Goal: Task Accomplishment & Management: Complete application form

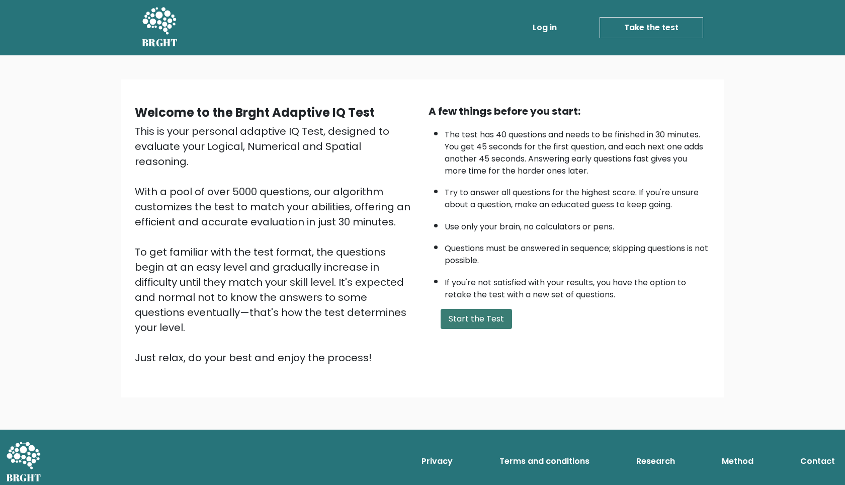
click at [463, 319] on button "Start the Test" at bounding box center [475, 319] width 71 height 20
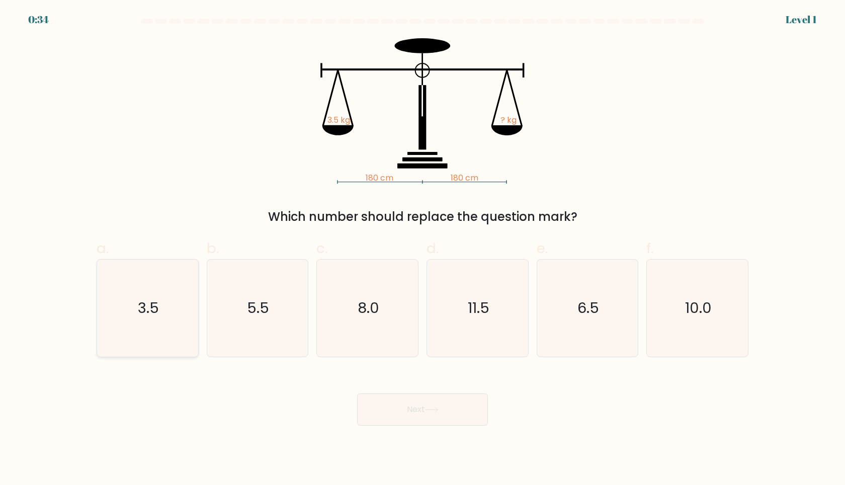
click at [141, 308] on text "3.5" at bounding box center [148, 308] width 21 height 20
click at [422, 249] on input "a. 3.5" at bounding box center [422, 245] width 1 height 7
radio input "true"
click at [400, 402] on button "Next" at bounding box center [422, 409] width 131 height 32
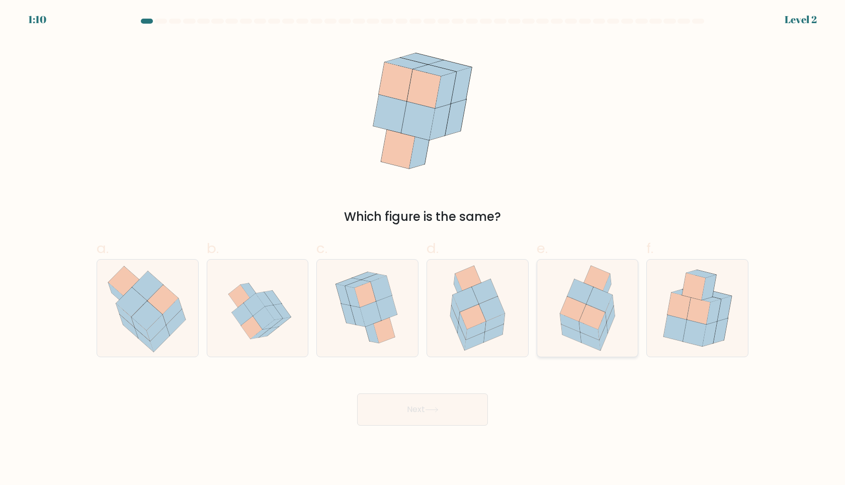
click at [572, 335] on icon at bounding box center [571, 333] width 20 height 18
click at [423, 249] on input "e." at bounding box center [422, 245] width 1 height 7
radio input "true"
click at [444, 400] on button "Next" at bounding box center [422, 409] width 131 height 32
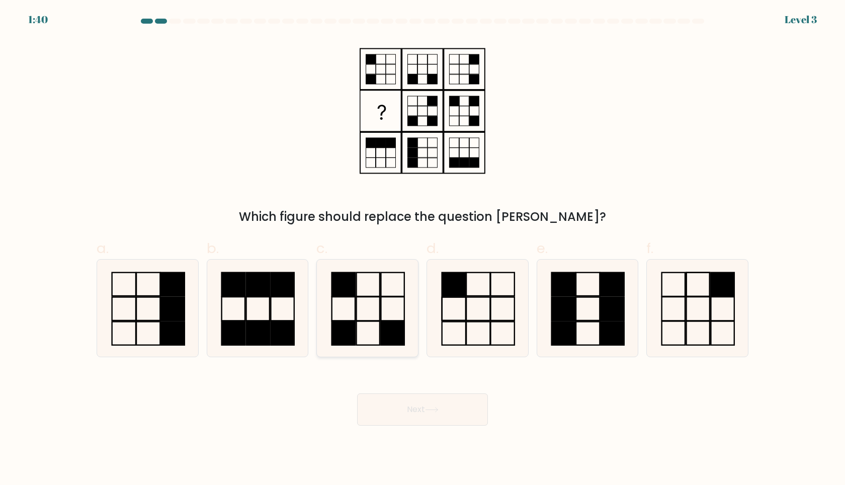
click at [365, 321] on icon at bounding box center [367, 307] width 97 height 97
click at [422, 249] on input "c." at bounding box center [422, 245] width 1 height 7
radio input "true"
click at [395, 405] on button "Next" at bounding box center [422, 409] width 131 height 32
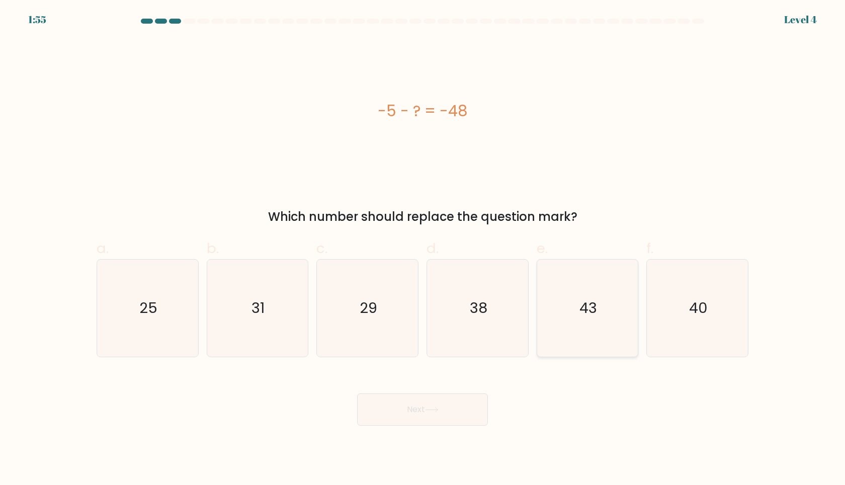
click at [591, 308] on text "43" at bounding box center [588, 308] width 18 height 20
click at [423, 249] on input "e. 43" at bounding box center [422, 245] width 1 height 7
radio input "true"
click at [402, 404] on button "Next" at bounding box center [422, 409] width 131 height 32
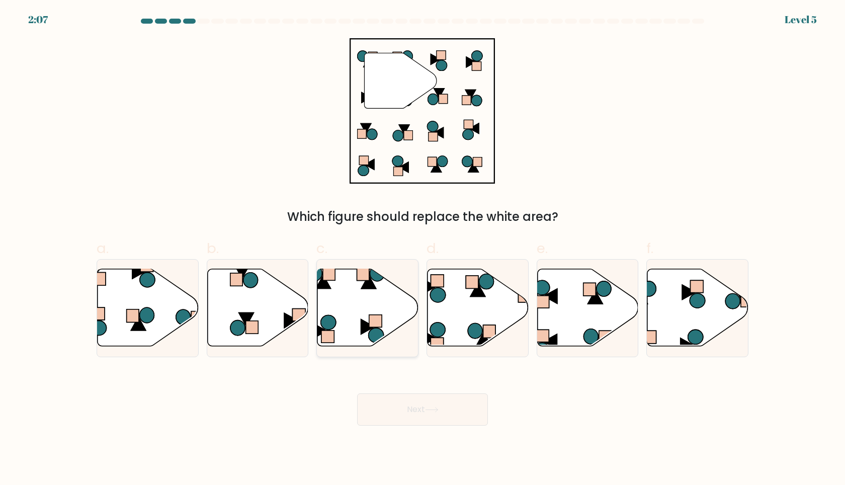
click at [348, 317] on icon at bounding box center [367, 306] width 101 height 77
click at [422, 249] on input "c." at bounding box center [422, 245] width 1 height 7
radio input "true"
click at [396, 410] on button "Next" at bounding box center [422, 409] width 131 height 32
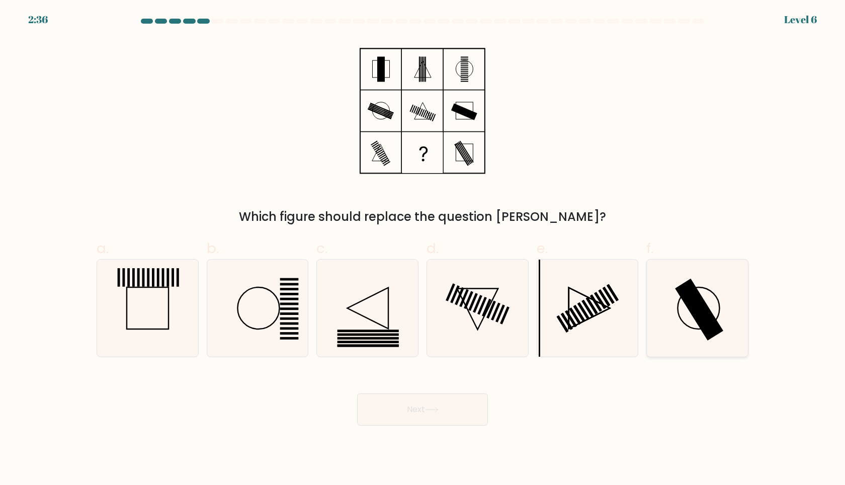
click at [702, 314] on rect at bounding box center [699, 309] width 48 height 62
click at [423, 249] on input "f." at bounding box center [422, 245] width 1 height 7
radio input "true"
click at [368, 411] on button "Next" at bounding box center [422, 409] width 131 height 32
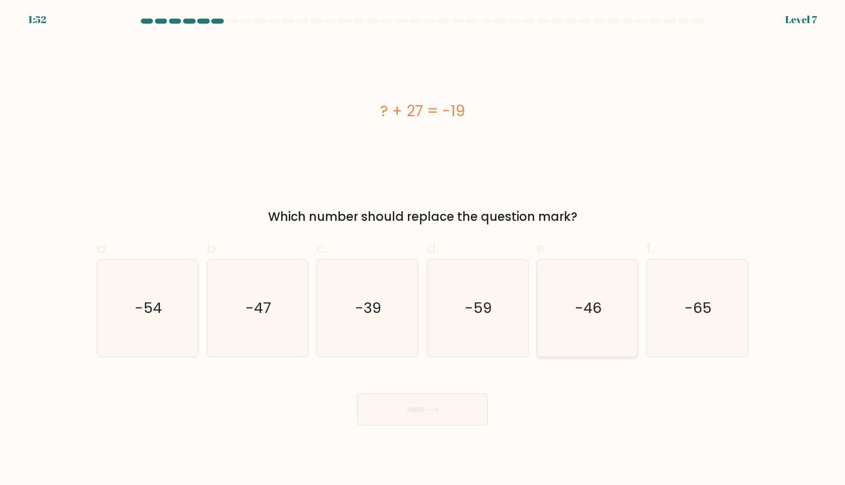
click at [601, 313] on icon "-46" at bounding box center [586, 307] width 97 height 97
click at [423, 249] on input "e. -46" at bounding box center [422, 245] width 1 height 7
radio input "true"
click at [429, 402] on button "Next" at bounding box center [422, 409] width 131 height 32
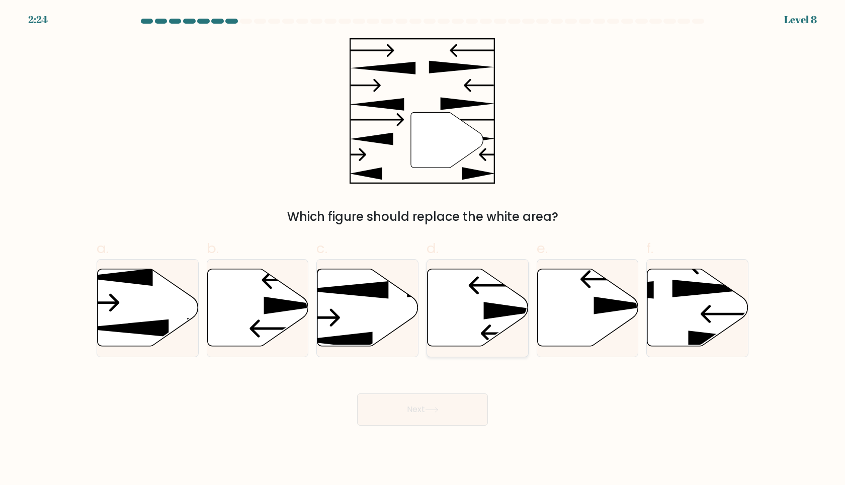
click at [461, 307] on icon at bounding box center [477, 306] width 101 height 77
click at [423, 249] on input "d." at bounding box center [422, 245] width 1 height 7
radio input "true"
click at [434, 410] on icon at bounding box center [432, 410] width 14 height 6
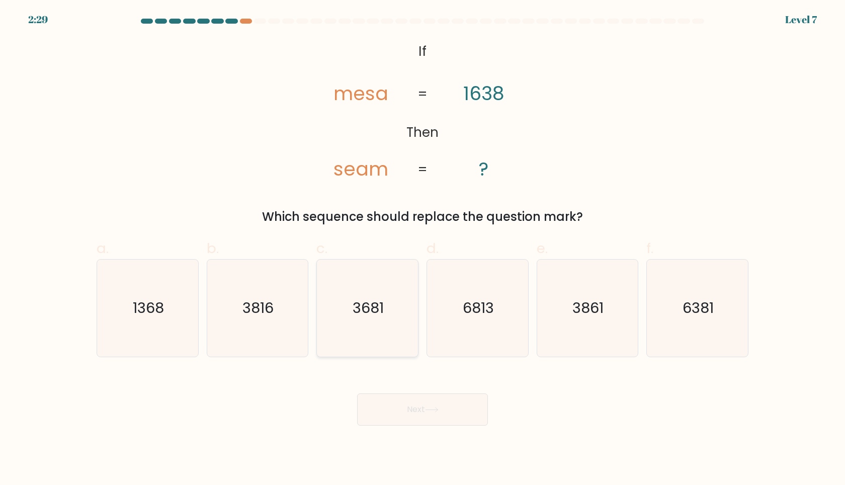
click at [364, 323] on icon "3681" at bounding box center [367, 307] width 97 height 97
click at [422, 249] on input "c. 3681" at bounding box center [422, 245] width 1 height 7
radio input "true"
click at [423, 408] on button "Next" at bounding box center [422, 409] width 131 height 32
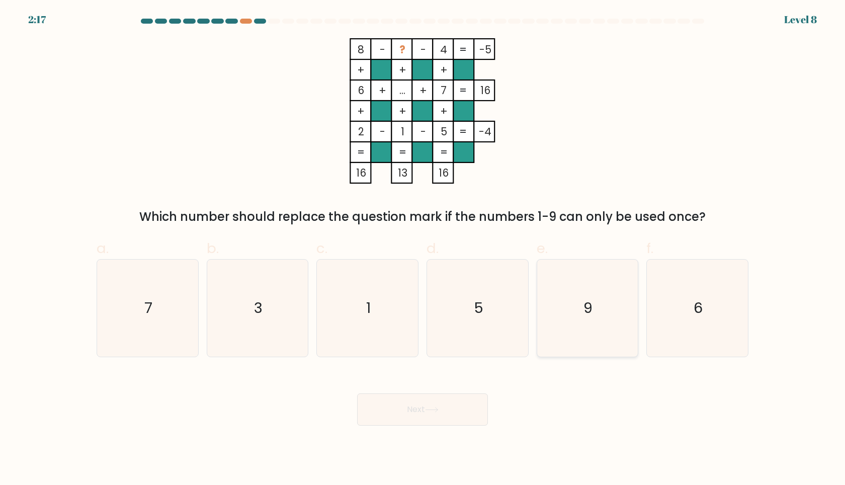
click at [595, 310] on icon "9" at bounding box center [586, 307] width 97 height 97
click at [423, 249] on input "e. 9" at bounding box center [422, 245] width 1 height 7
radio input "true"
click at [421, 408] on button "Next" at bounding box center [422, 409] width 131 height 32
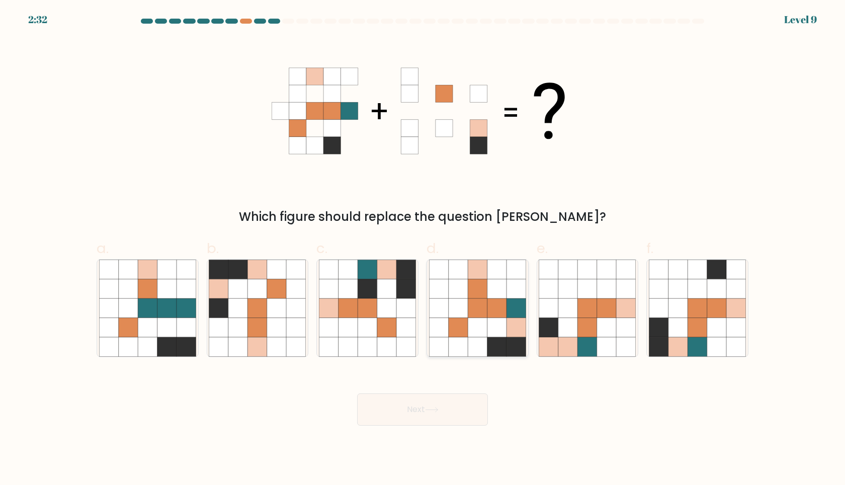
click at [483, 308] on icon at bounding box center [477, 307] width 19 height 19
click at [423, 249] on input "d." at bounding box center [422, 245] width 1 height 7
radio input "true"
click at [423, 403] on button "Next" at bounding box center [422, 409] width 131 height 32
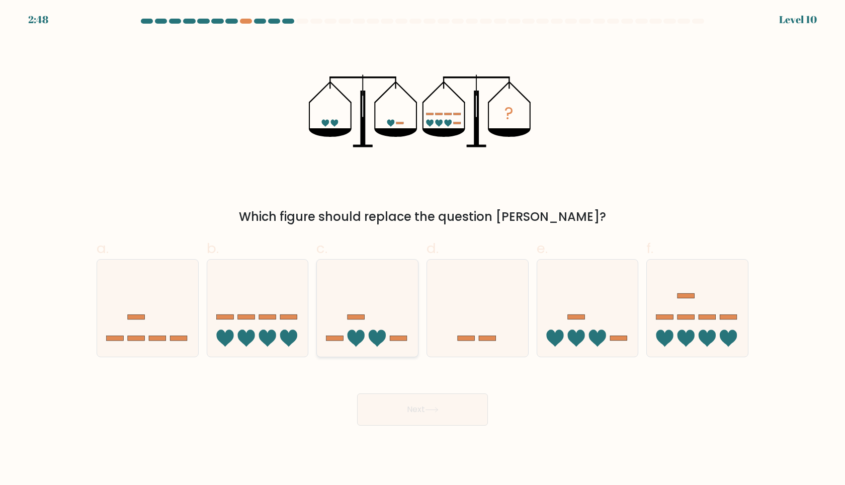
click at [351, 293] on icon at bounding box center [367, 307] width 101 height 83
click at [422, 249] on input "c." at bounding box center [422, 245] width 1 height 7
radio input "true"
click at [421, 410] on button "Next" at bounding box center [422, 409] width 131 height 32
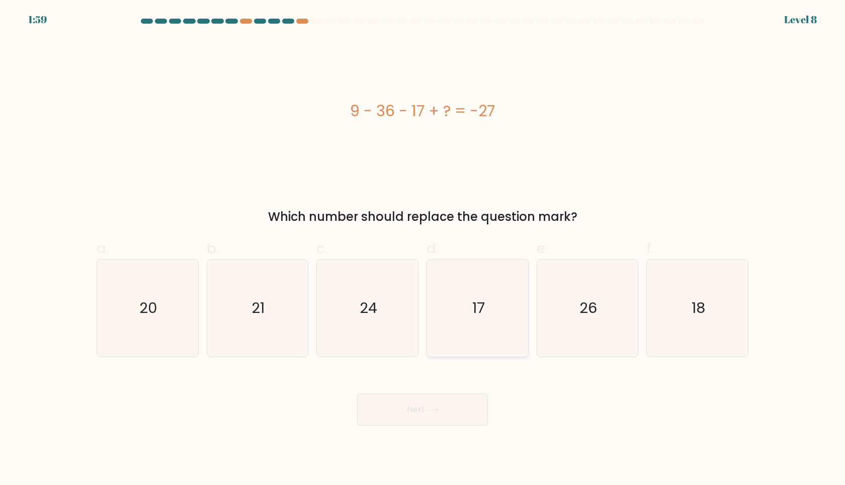
click at [467, 268] on icon "17" at bounding box center [477, 307] width 97 height 97
click at [423, 249] on input "d. 17" at bounding box center [422, 245] width 1 height 7
radio input "true"
click at [409, 414] on button "Next" at bounding box center [422, 409] width 131 height 32
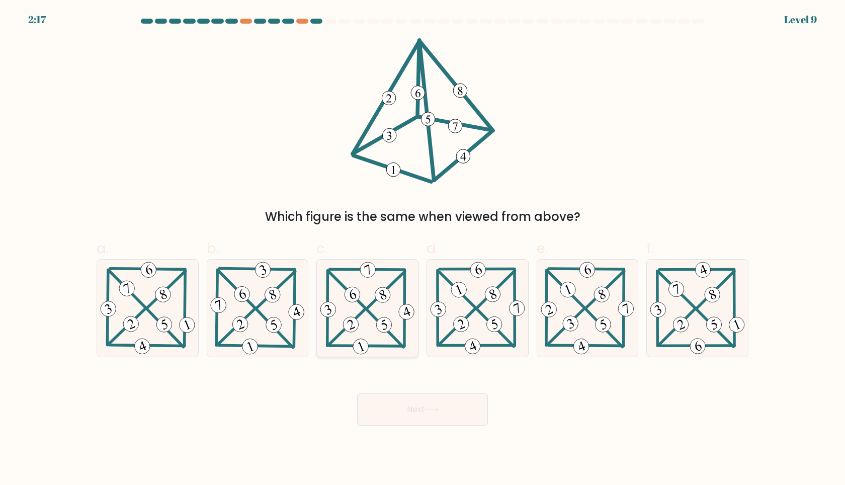
click at [378, 317] on icon at bounding box center [367, 307] width 99 height 97
click at [422, 249] on input "c." at bounding box center [422, 245] width 1 height 7
radio input "true"
click at [413, 410] on button "Next" at bounding box center [422, 409] width 131 height 32
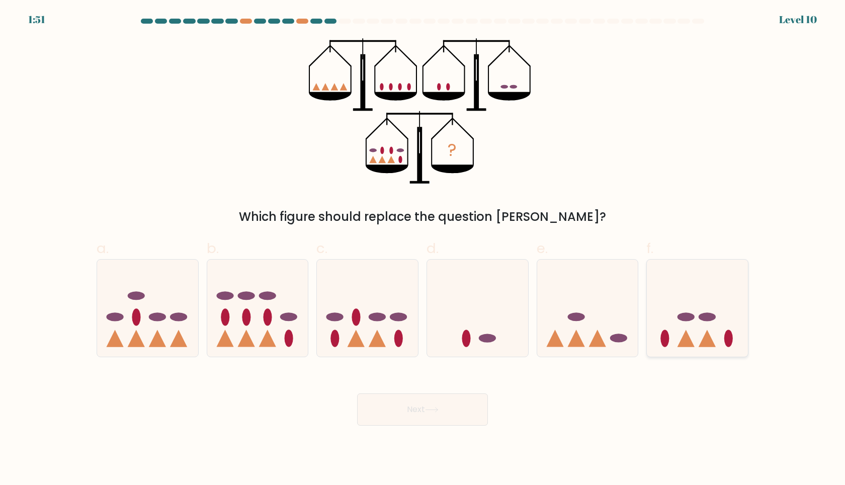
click at [678, 315] on icon at bounding box center [696, 307] width 101 height 83
click at [423, 249] on input "f." at bounding box center [422, 245] width 1 height 7
radio input "true"
click at [443, 407] on button "Next" at bounding box center [422, 409] width 131 height 32
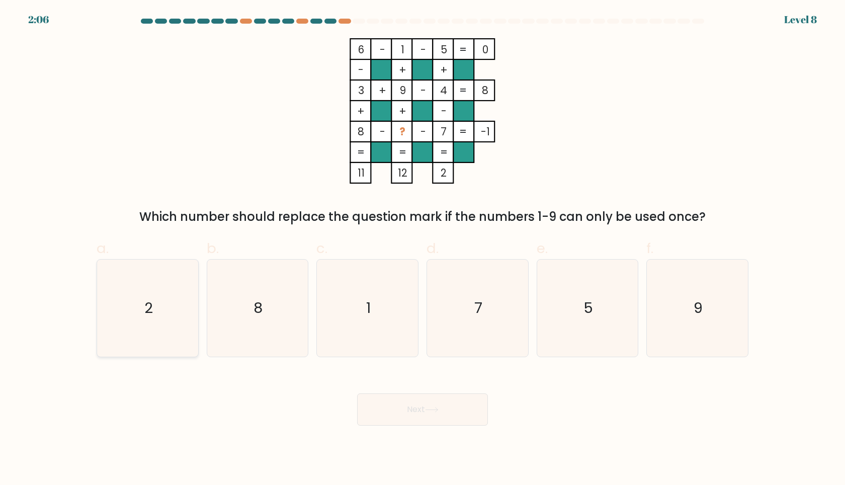
click at [137, 283] on icon "2" at bounding box center [147, 307] width 97 height 97
click at [422, 249] on input "a. 2" at bounding box center [422, 245] width 1 height 7
radio input "true"
click at [437, 409] on icon at bounding box center [431, 409] width 12 height 5
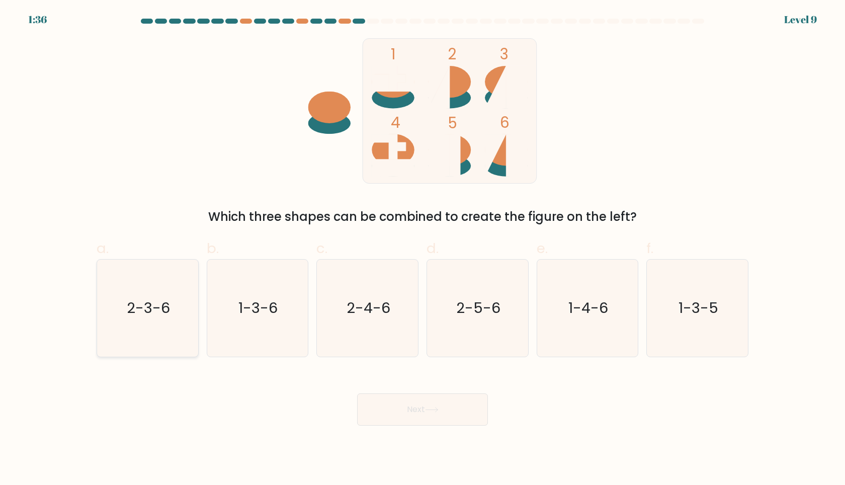
click at [120, 324] on icon "2-3-6" at bounding box center [147, 307] width 97 height 97
click at [422, 249] on input "a. 2-3-6" at bounding box center [422, 245] width 1 height 7
radio input "true"
click at [449, 413] on button "Next" at bounding box center [422, 409] width 131 height 32
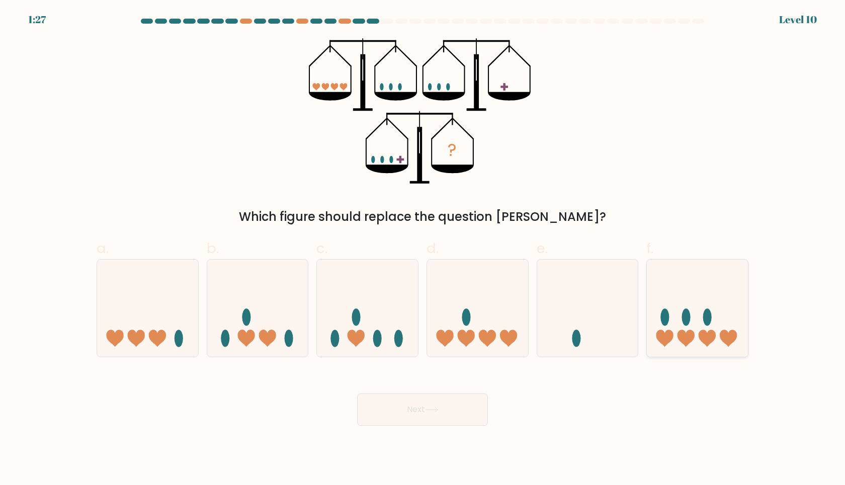
click at [722, 312] on icon at bounding box center [696, 307] width 101 height 83
click at [423, 249] on input "f." at bounding box center [422, 245] width 1 height 7
radio input "true"
click at [398, 400] on button "Next" at bounding box center [422, 409] width 131 height 32
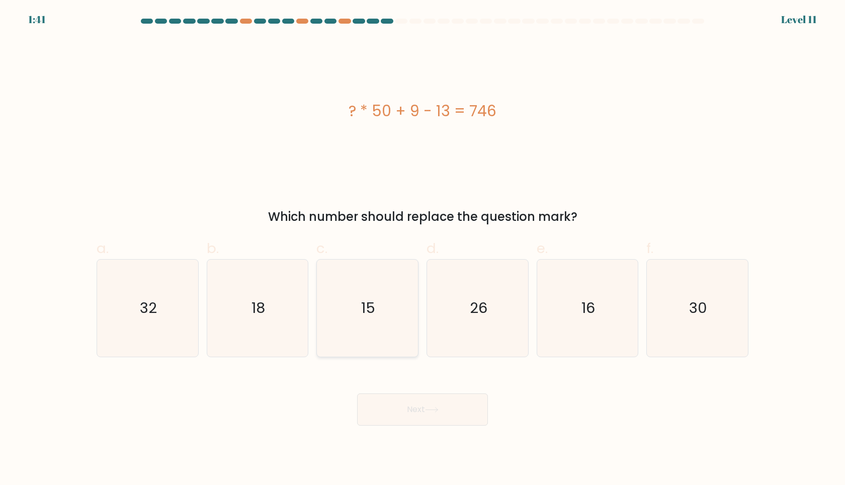
click at [371, 319] on icon "15" at bounding box center [367, 307] width 97 height 97
click at [422, 249] on input "c. 15" at bounding box center [422, 245] width 1 height 7
radio input "true"
click at [393, 406] on button "Next" at bounding box center [422, 409] width 131 height 32
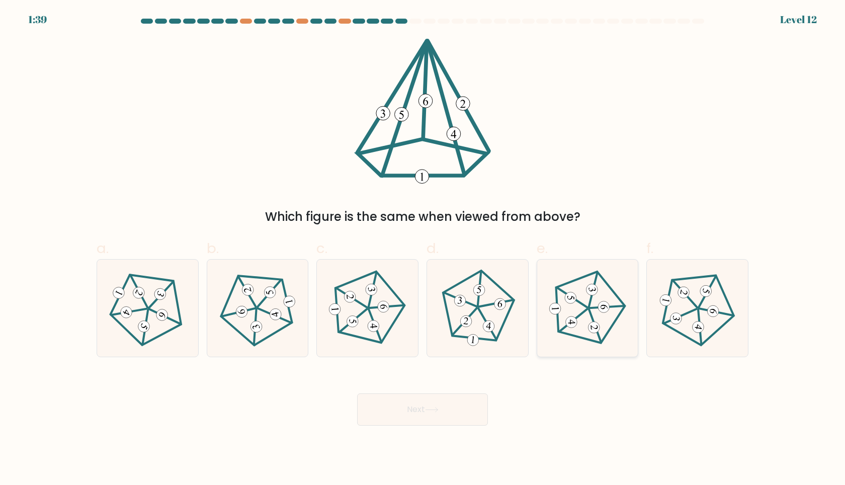
click at [583, 322] on icon at bounding box center [586, 307] width 77 height 77
click at [423, 249] on input "e." at bounding box center [422, 245] width 1 height 7
radio input "true"
click at [417, 414] on button "Next" at bounding box center [422, 409] width 131 height 32
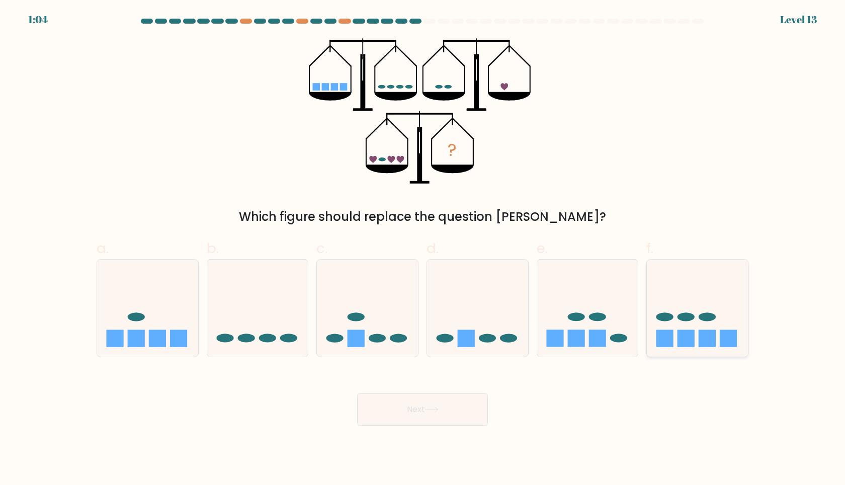
click at [666, 324] on icon at bounding box center [696, 307] width 101 height 83
click at [423, 249] on input "f." at bounding box center [422, 245] width 1 height 7
radio input "true"
click at [410, 411] on button "Next" at bounding box center [422, 409] width 131 height 32
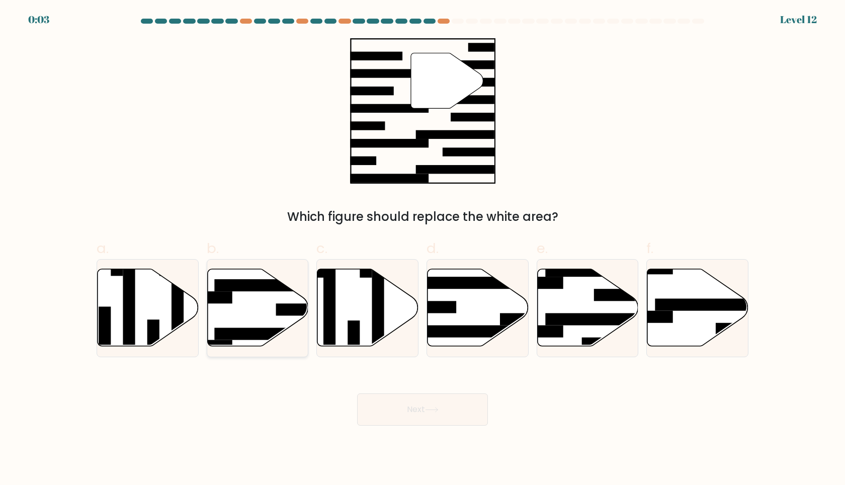
click at [242, 297] on icon at bounding box center [257, 306] width 101 height 77
click at [422, 249] on input "b." at bounding box center [422, 245] width 1 height 7
radio input "true"
click at [407, 408] on button "Next" at bounding box center [422, 409] width 131 height 32
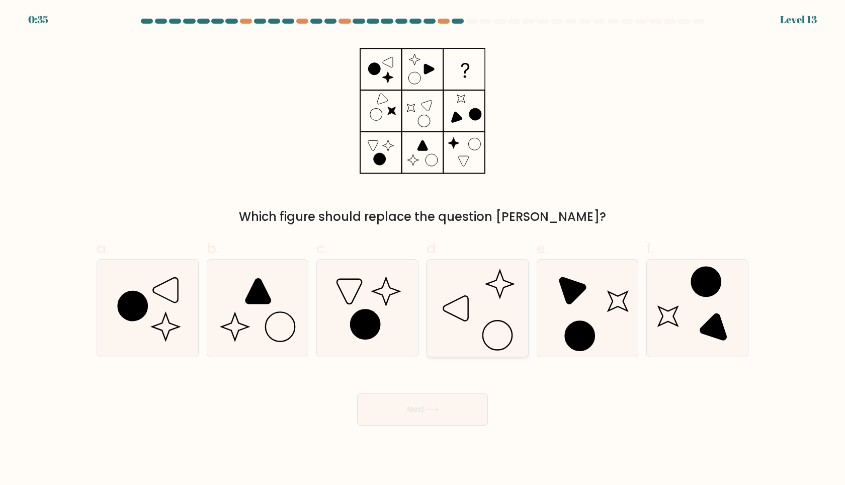
click at [448, 292] on icon at bounding box center [477, 307] width 97 height 97
click at [423, 249] on input "d." at bounding box center [422, 245] width 1 height 7
radio input "true"
click at [403, 413] on button "Next" at bounding box center [422, 409] width 131 height 32
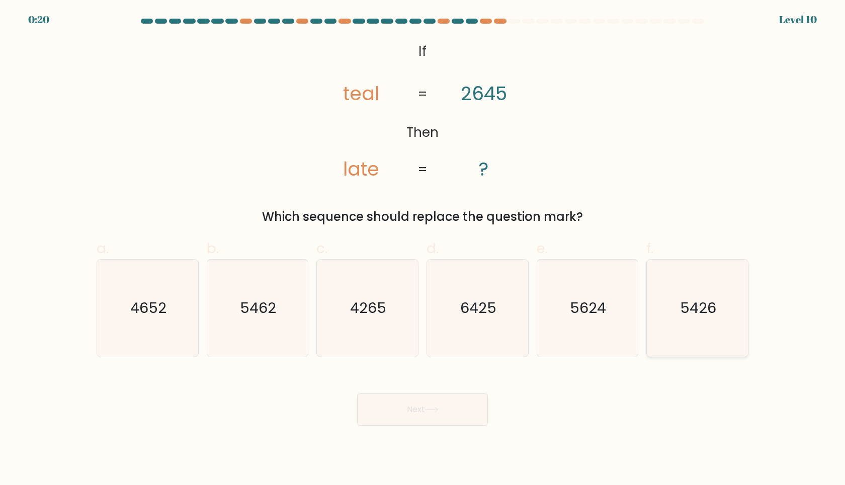
click at [684, 309] on text "5426" at bounding box center [698, 308] width 36 height 20
click at [423, 249] on input "f. 5426" at bounding box center [422, 245] width 1 height 7
radio input "true"
click at [411, 405] on button "Next" at bounding box center [422, 409] width 131 height 32
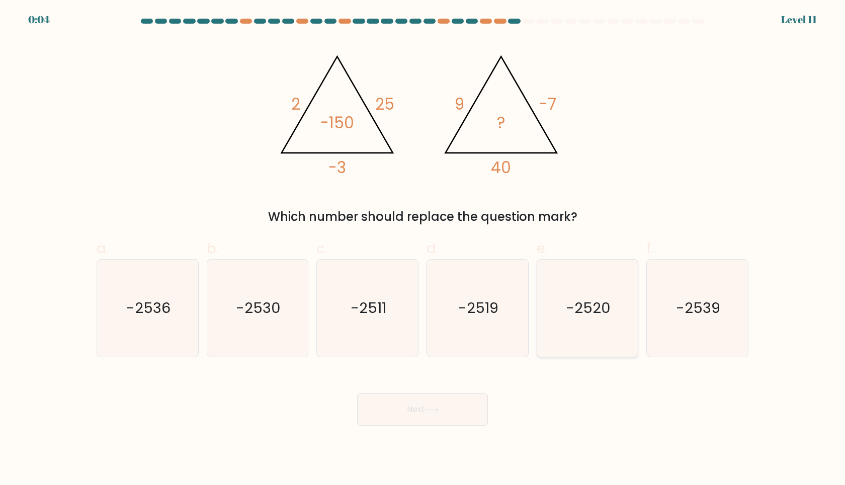
click at [592, 307] on text "-2520" at bounding box center [588, 308] width 45 height 20
click at [423, 249] on input "e. -2520" at bounding box center [422, 245] width 1 height 7
radio input "true"
click at [431, 410] on icon at bounding box center [432, 410] width 14 height 6
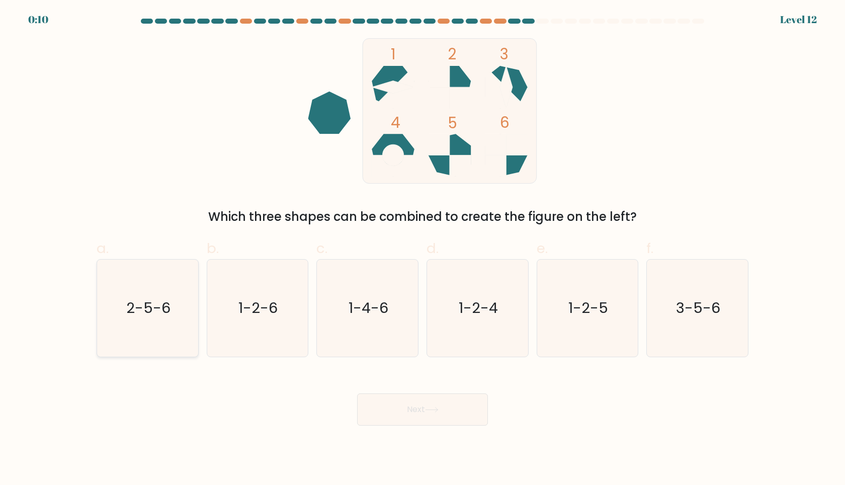
click at [161, 331] on icon "2-5-6" at bounding box center [147, 307] width 97 height 97
click at [422, 249] on input "a. 2-5-6" at bounding box center [422, 245] width 1 height 7
radio input "true"
click at [420, 402] on button "Next" at bounding box center [422, 409] width 131 height 32
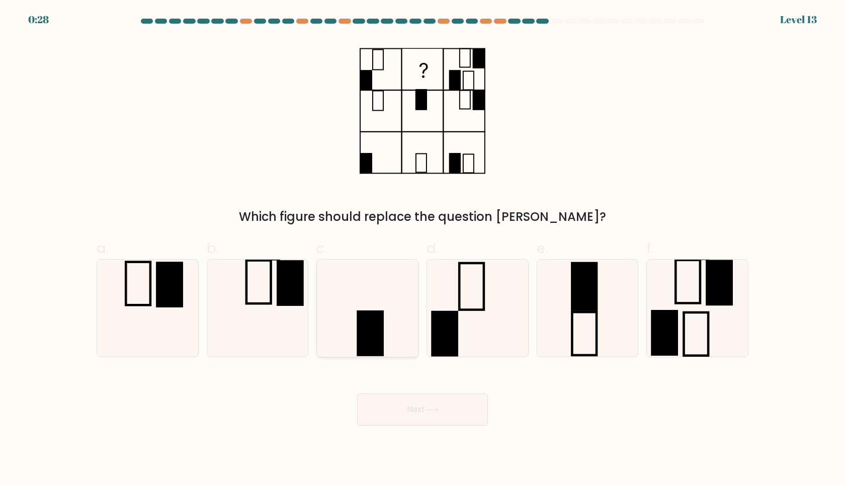
click at [359, 316] on rect at bounding box center [370, 332] width 27 height 45
click at [422, 249] on input "c." at bounding box center [422, 245] width 1 height 7
radio input "true"
click at [426, 409] on button "Next" at bounding box center [422, 409] width 131 height 32
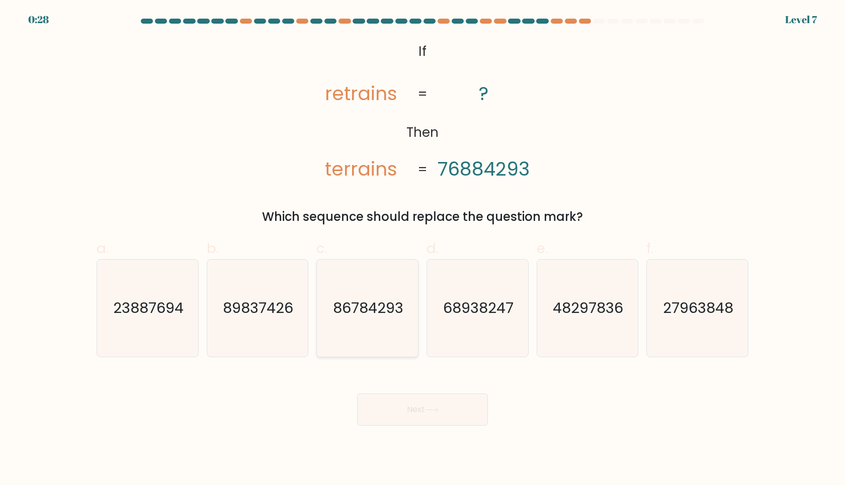
click at [386, 310] on text "86784293" at bounding box center [368, 308] width 70 height 20
click at [422, 249] on input "c. 86784293" at bounding box center [422, 245] width 1 height 7
radio input "true"
click at [423, 406] on button "Next" at bounding box center [422, 409] width 131 height 32
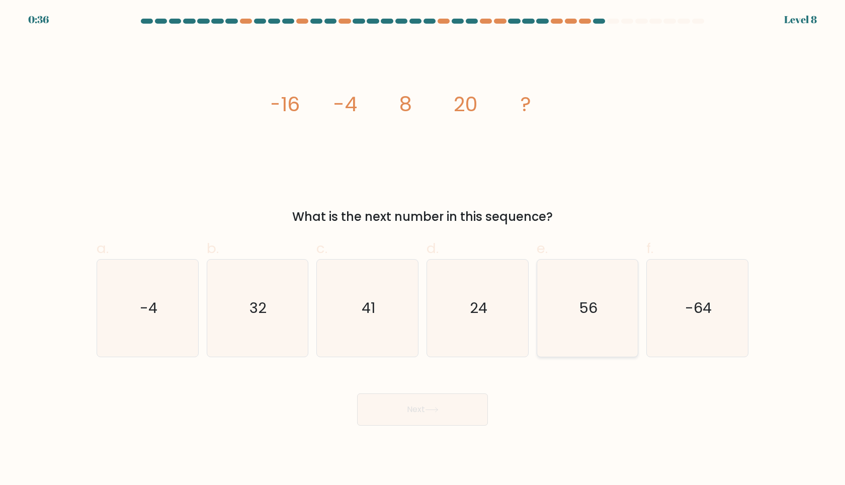
click at [586, 308] on text "56" at bounding box center [588, 308] width 19 height 20
click at [423, 249] on input "e. 56" at bounding box center [422, 245] width 1 height 7
radio input "true"
click at [408, 413] on button "Next" at bounding box center [422, 409] width 131 height 32
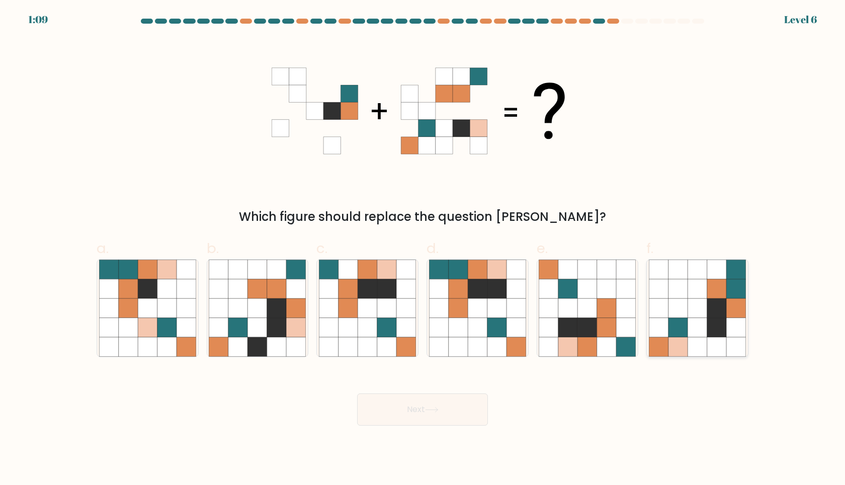
click at [713, 292] on icon at bounding box center [716, 288] width 19 height 19
click at [423, 249] on input "f." at bounding box center [422, 245] width 1 height 7
radio input "true"
click at [432, 407] on icon at bounding box center [432, 410] width 14 height 6
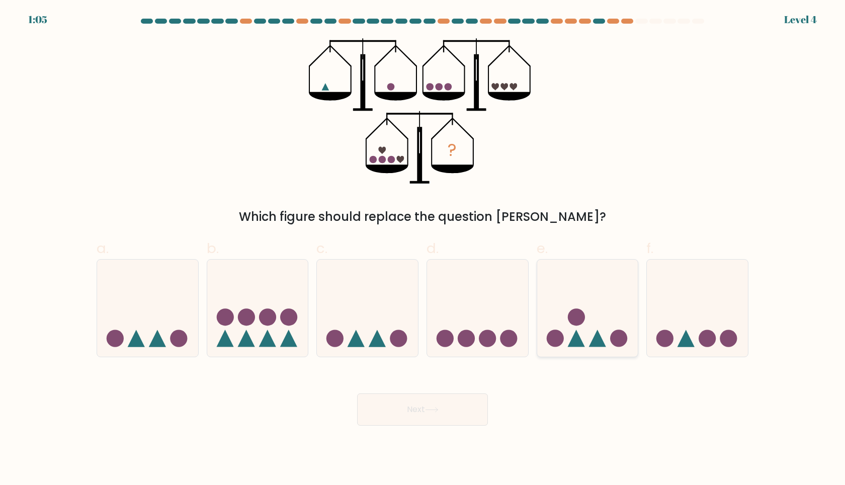
click at [592, 343] on icon at bounding box center [597, 338] width 17 height 17
click at [423, 249] on input "e." at bounding box center [422, 245] width 1 height 7
radio input "true"
click at [401, 414] on button "Next" at bounding box center [422, 409] width 131 height 32
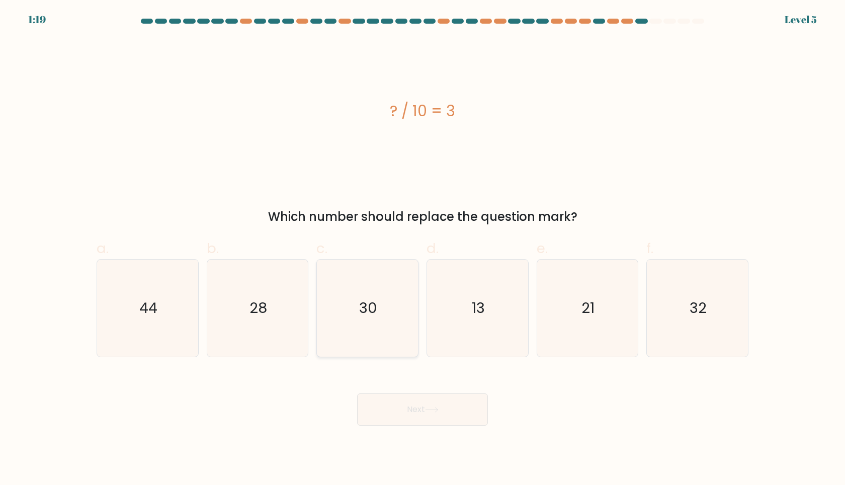
click at [376, 328] on icon "30" at bounding box center [367, 307] width 97 height 97
click at [422, 249] on input "c. 30" at bounding box center [422, 245] width 1 height 7
radio input "true"
click at [405, 405] on button "Next" at bounding box center [422, 409] width 131 height 32
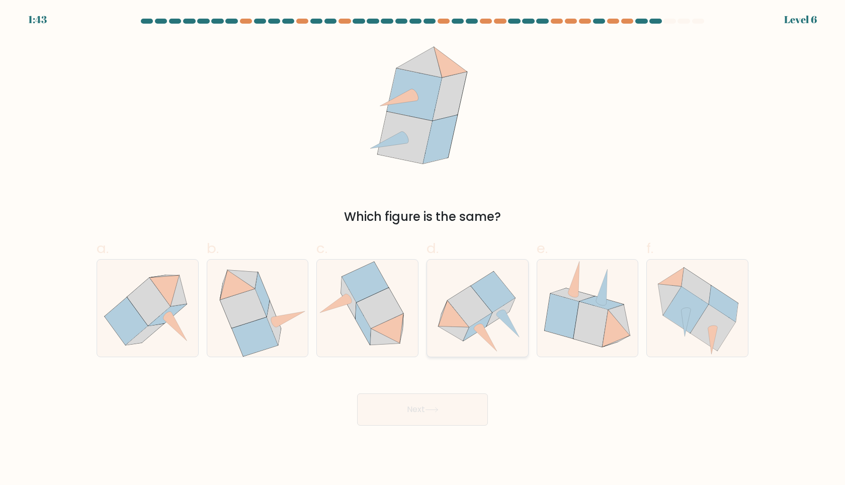
click at [479, 308] on icon at bounding box center [469, 306] width 44 height 41
click at [423, 249] on input "d." at bounding box center [422, 245] width 1 height 7
radio input "true"
click at [407, 409] on button "Next" at bounding box center [422, 409] width 131 height 32
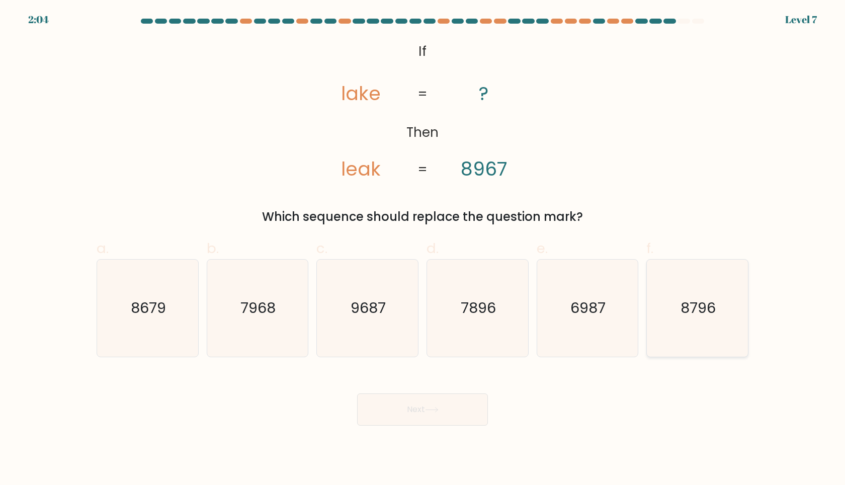
click at [700, 325] on icon "8796" at bounding box center [696, 307] width 97 height 97
click at [423, 249] on input "f. 8796" at bounding box center [422, 245] width 1 height 7
radio input "true"
click at [441, 406] on button "Next" at bounding box center [422, 409] width 131 height 32
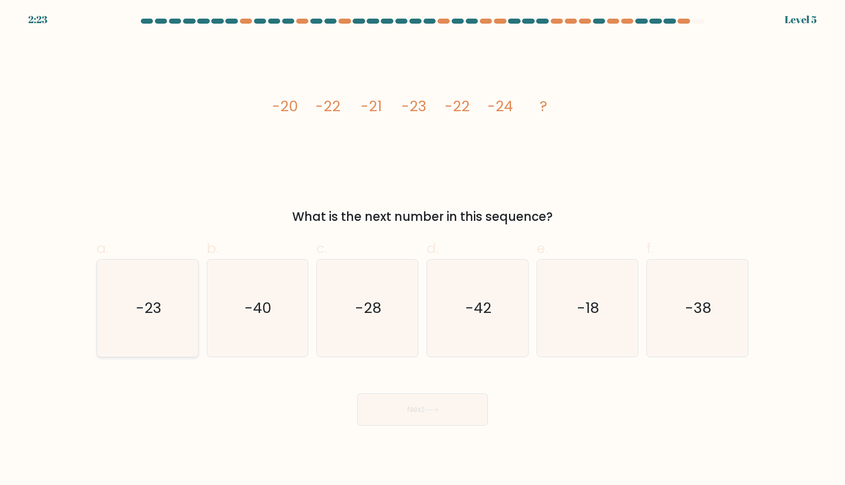
click at [154, 309] on text "-23" at bounding box center [149, 308] width 26 height 20
click at [422, 249] on input "a. -23" at bounding box center [422, 245] width 1 height 7
radio input "true"
click at [403, 411] on button "Next" at bounding box center [422, 409] width 131 height 32
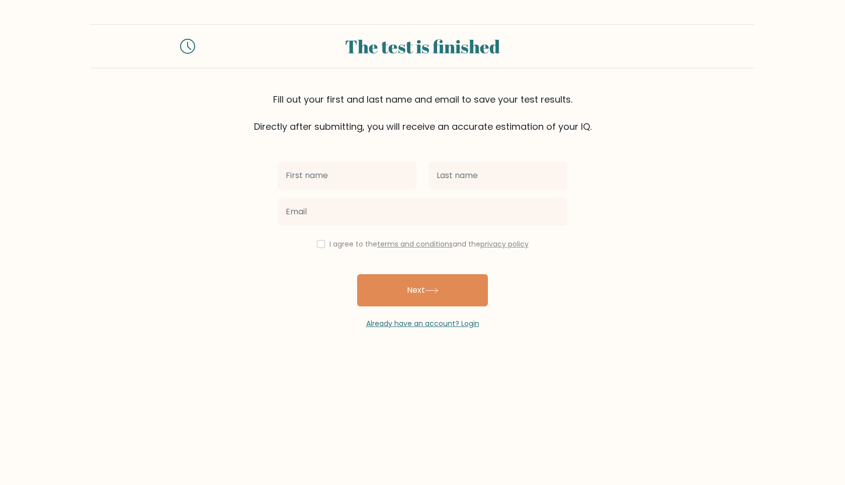
click at [335, 181] on input "text" at bounding box center [346, 175] width 139 height 28
type input "Yudha"
click at [454, 175] on input "text" at bounding box center [497, 175] width 139 height 28
type input "Pratama"
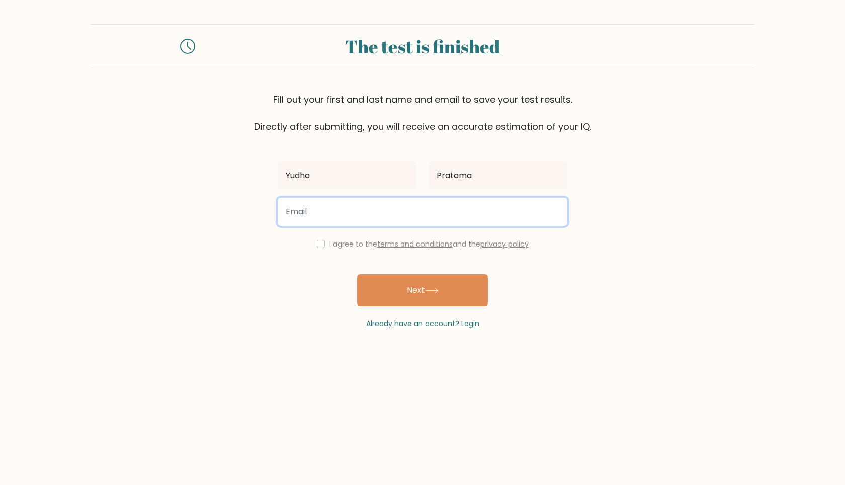
click at [381, 209] on input "email" at bounding box center [422, 212] width 290 height 28
type input "[EMAIL_ADDRESS][DOMAIN_NAME]"
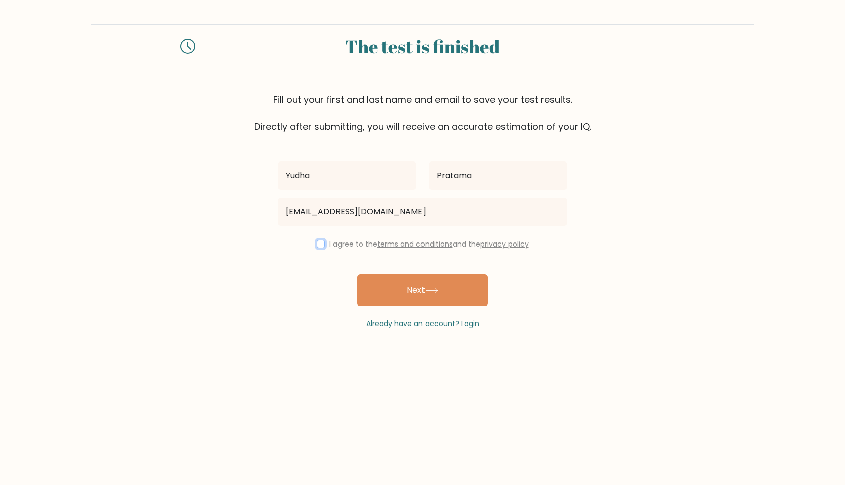
click at [317, 246] on input "checkbox" at bounding box center [321, 244] width 8 height 8
checkbox input "true"
click at [396, 293] on button "Next" at bounding box center [422, 290] width 131 height 32
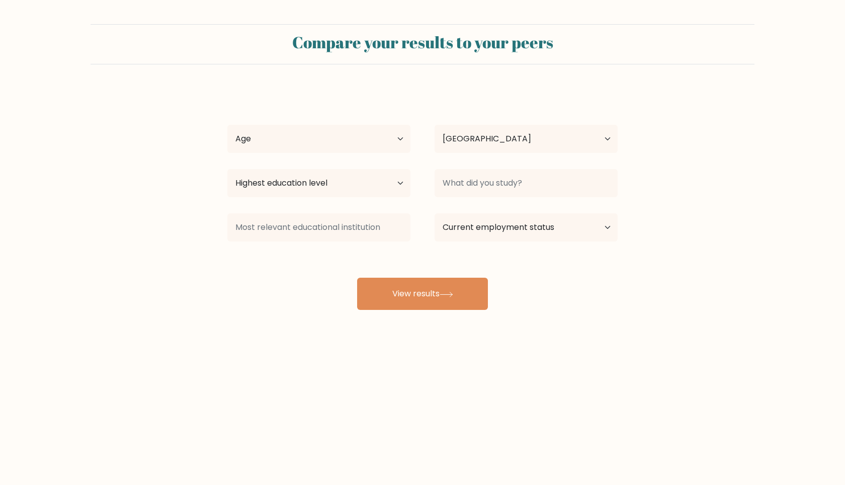
select select "ID"
click at [394, 146] on select "Age Under [DEMOGRAPHIC_DATA] [DEMOGRAPHIC_DATA] [DEMOGRAPHIC_DATA] [DEMOGRAPHIC…" at bounding box center [318, 139] width 183 height 28
select select "25_34"
click at [385, 185] on select "Highest education level No schooling Primary Lower Secondary Upper Secondary Oc…" at bounding box center [318, 183] width 183 height 28
select select "bachelors_degree"
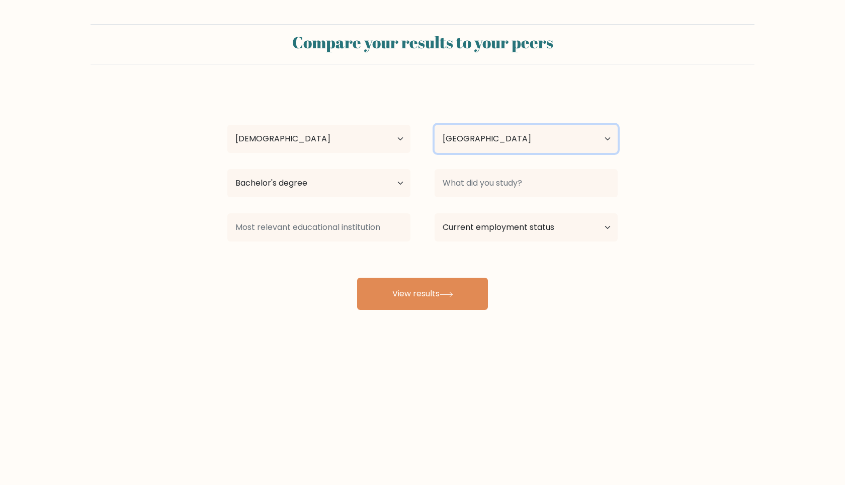
click at [475, 138] on select "Country [GEOGRAPHIC_DATA] [GEOGRAPHIC_DATA] [GEOGRAPHIC_DATA] [US_STATE] [GEOGR…" at bounding box center [525, 139] width 183 height 28
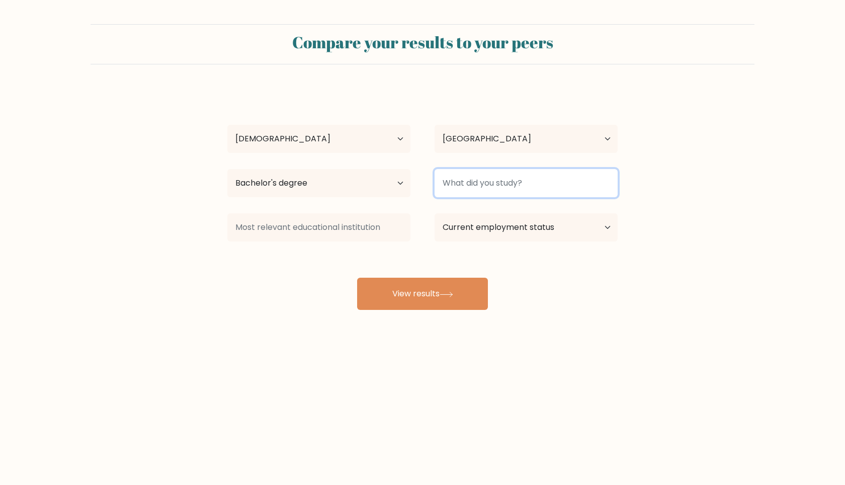
click at [489, 190] on input at bounding box center [525, 183] width 183 height 28
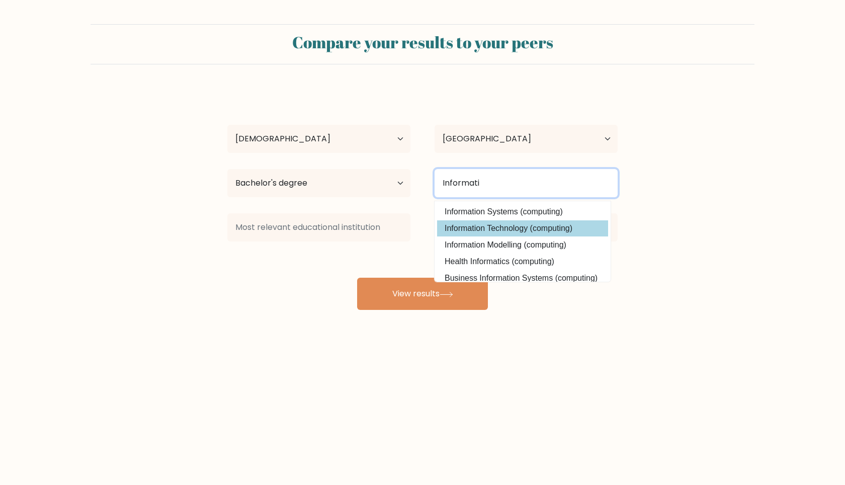
type input "Informati"
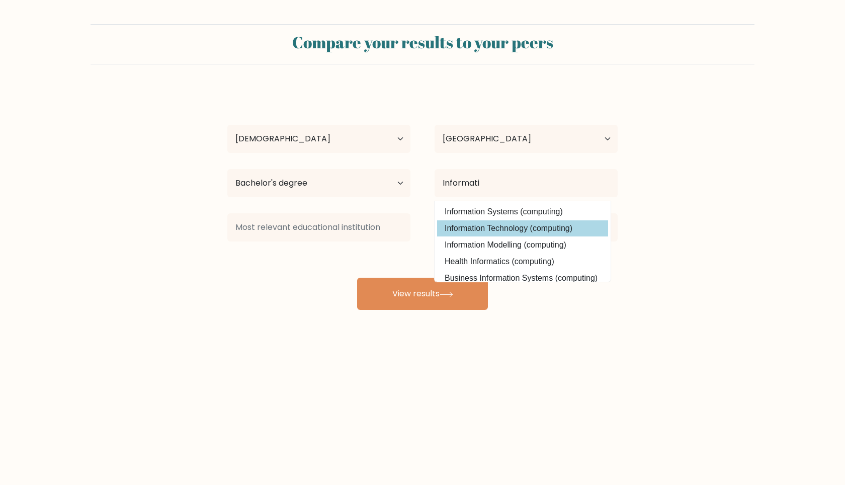
click at [478, 228] on div "[PERSON_NAME] Age Under [DEMOGRAPHIC_DATA] [DEMOGRAPHIC_DATA] [DEMOGRAPHIC_DATA…" at bounding box center [422, 198] width 402 height 221
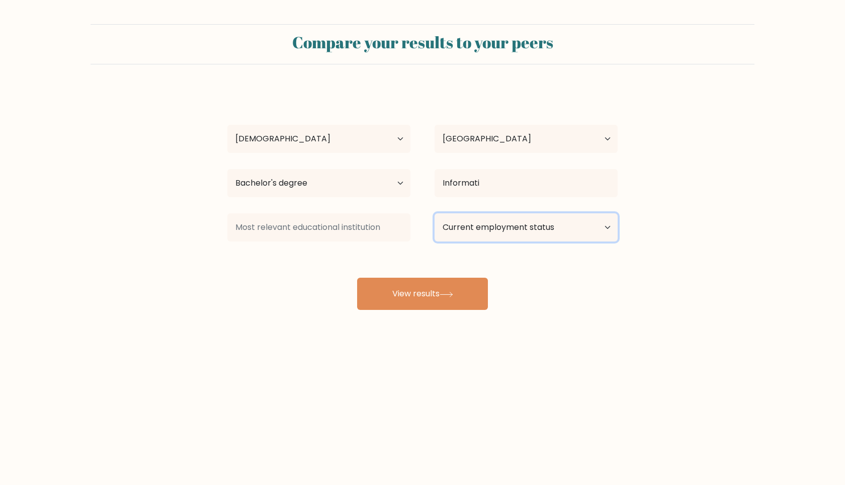
click at [466, 229] on select "Current employment status Employed Student Retired Other / prefer not to answer" at bounding box center [525, 227] width 183 height 28
select select "employed"
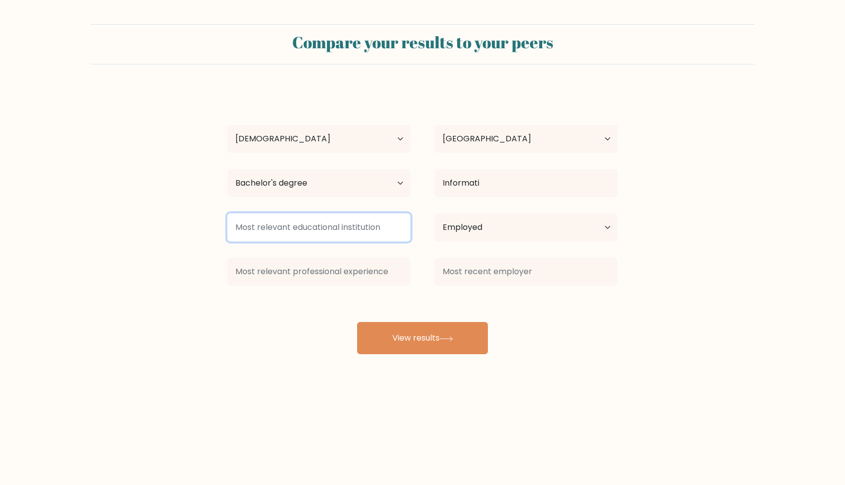
click at [377, 226] on input at bounding box center [318, 227] width 183 height 28
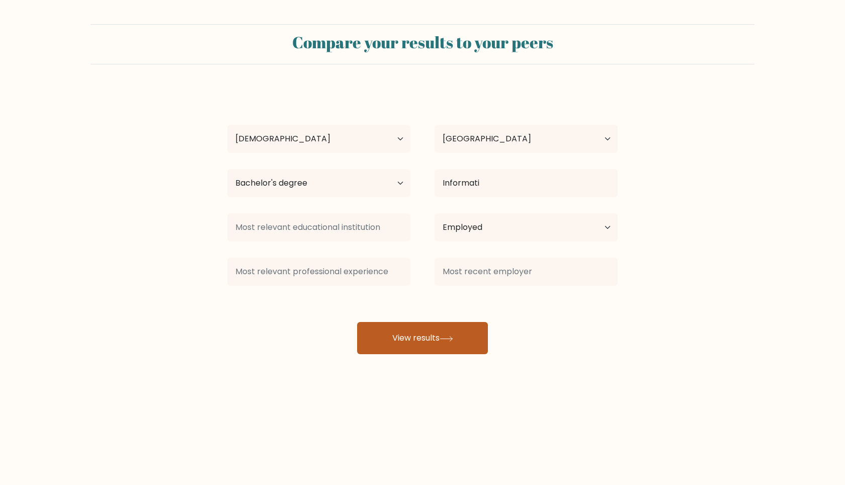
click at [418, 338] on button "View results" at bounding box center [422, 338] width 131 height 32
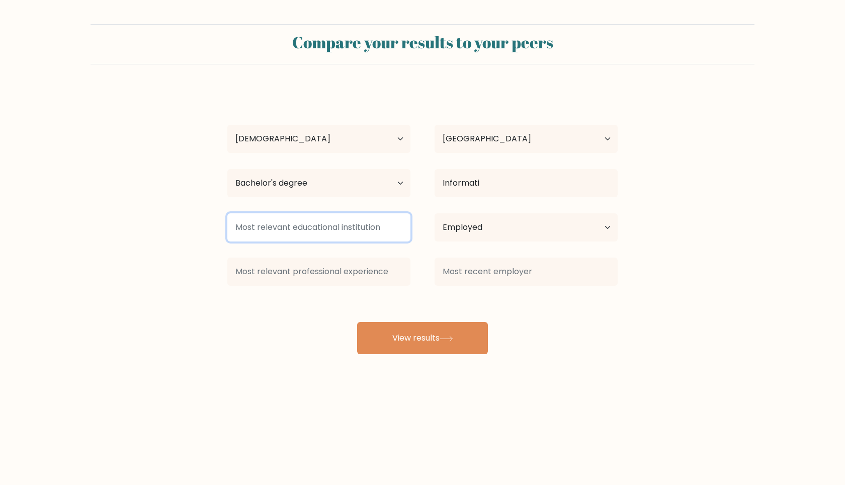
click at [325, 229] on input at bounding box center [318, 227] width 183 height 28
type input "d"
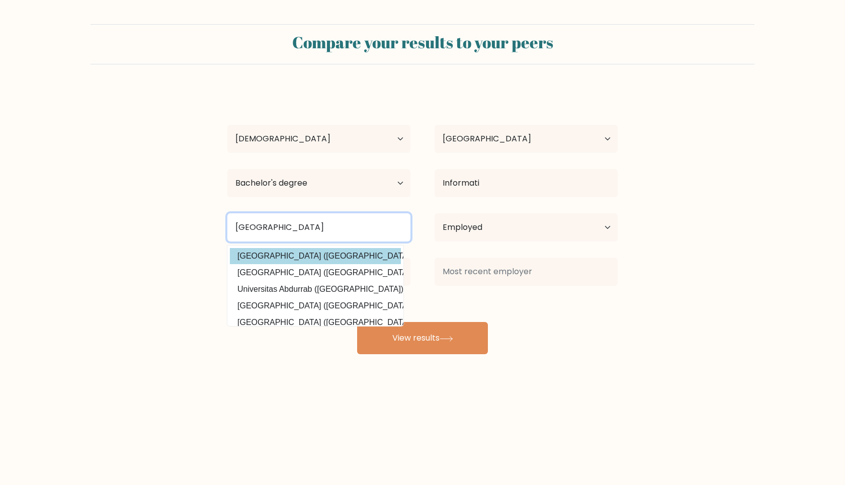
type input "universitas pamu"
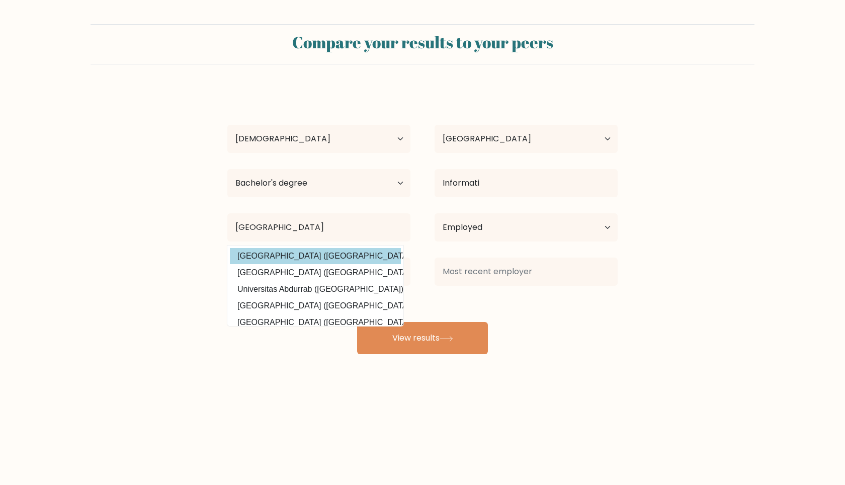
click at [287, 258] on div "Yudha Pratama Age Under 18 years old 18-24 years old 25-34 years old 35-44 year…" at bounding box center [422, 220] width 402 height 265
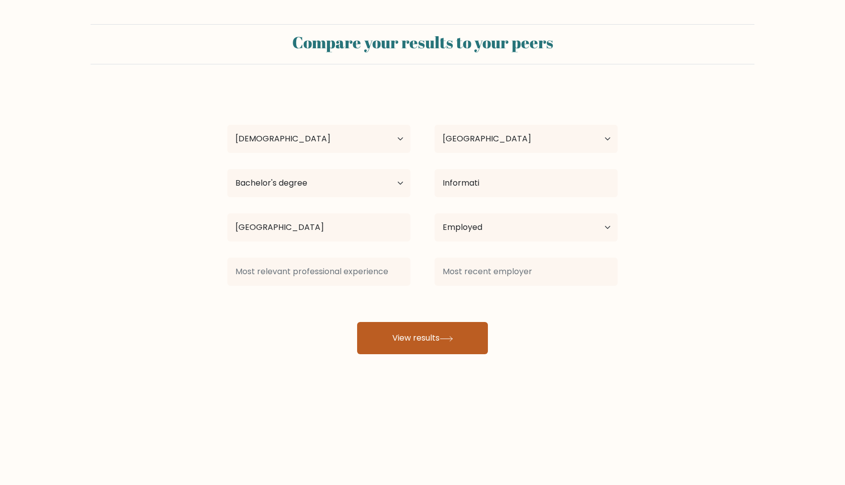
click at [406, 338] on button "View results" at bounding box center [422, 338] width 131 height 32
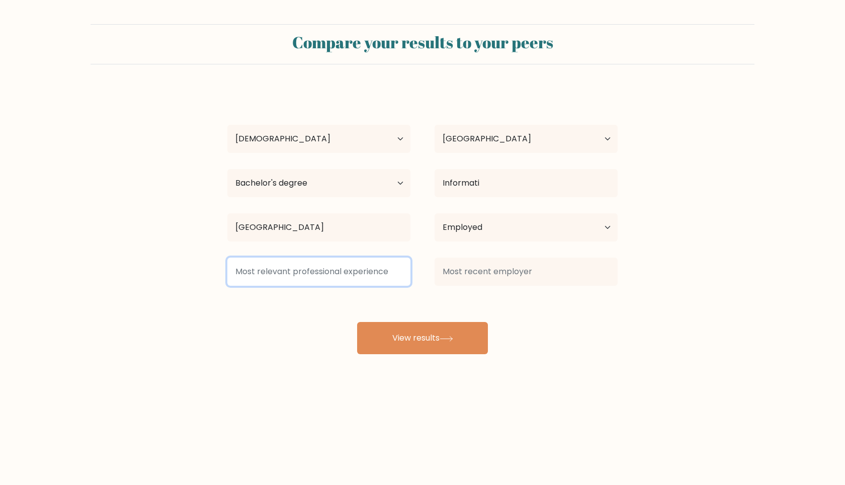
click at [333, 269] on input at bounding box center [318, 271] width 183 height 28
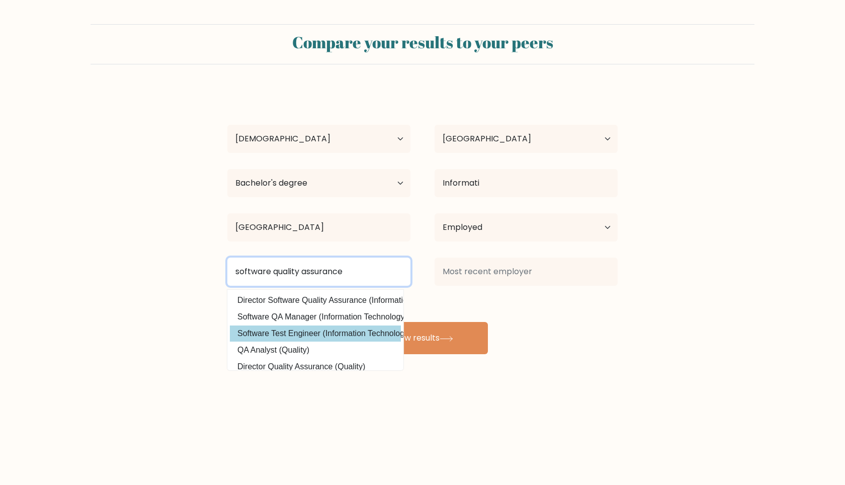
type input "software quality assurance"
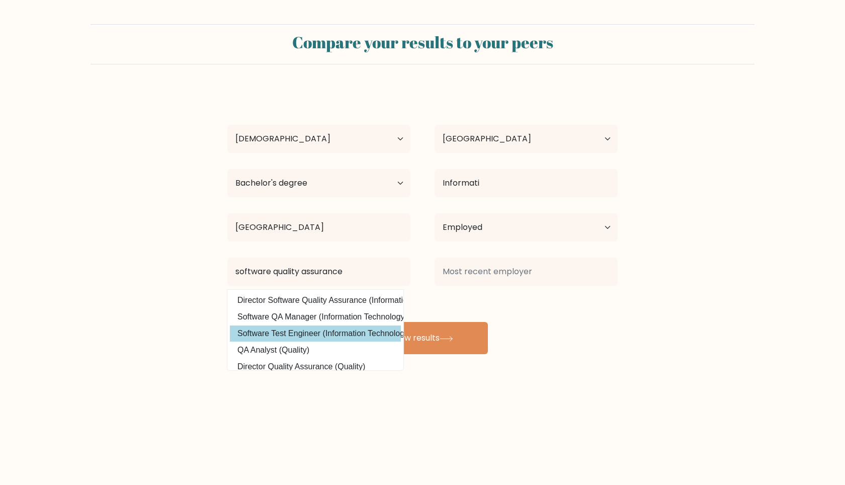
click at [272, 337] on div "Yudha Pratama Age Under 18 years old 18-24 years old 25-34 years old 35-44 year…" at bounding box center [422, 220] width 402 height 265
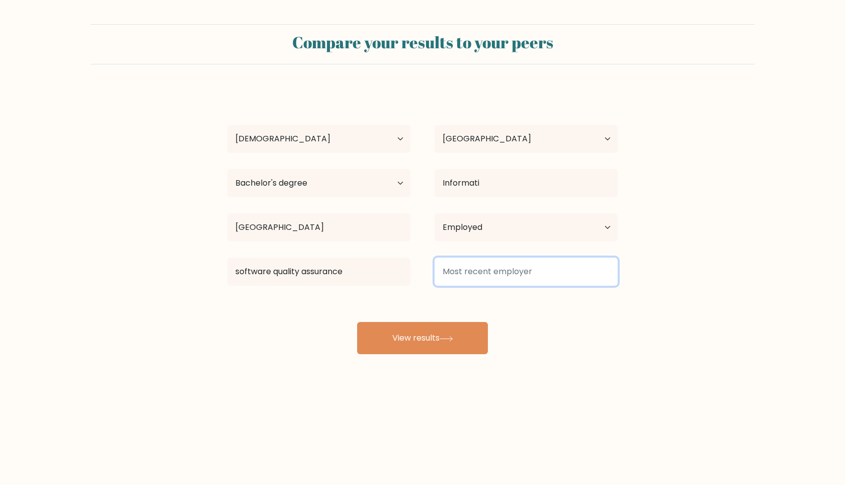
click at [472, 270] on input at bounding box center [525, 271] width 183 height 28
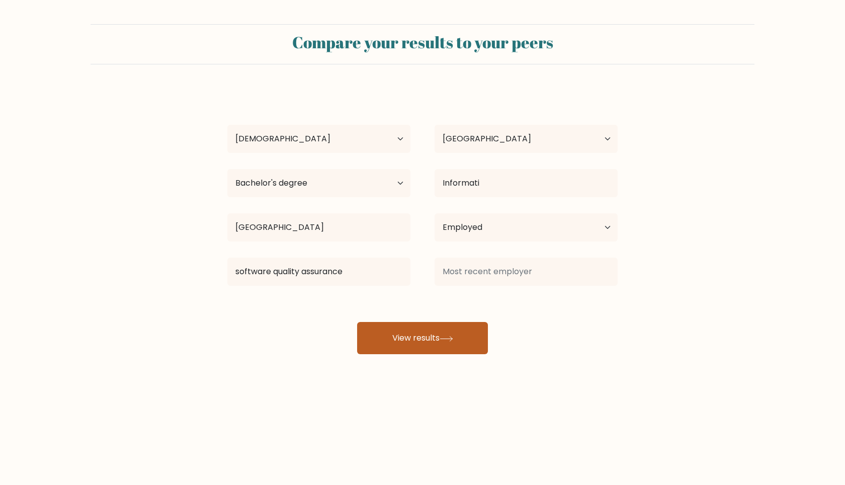
click at [429, 333] on button "View results" at bounding box center [422, 338] width 131 height 32
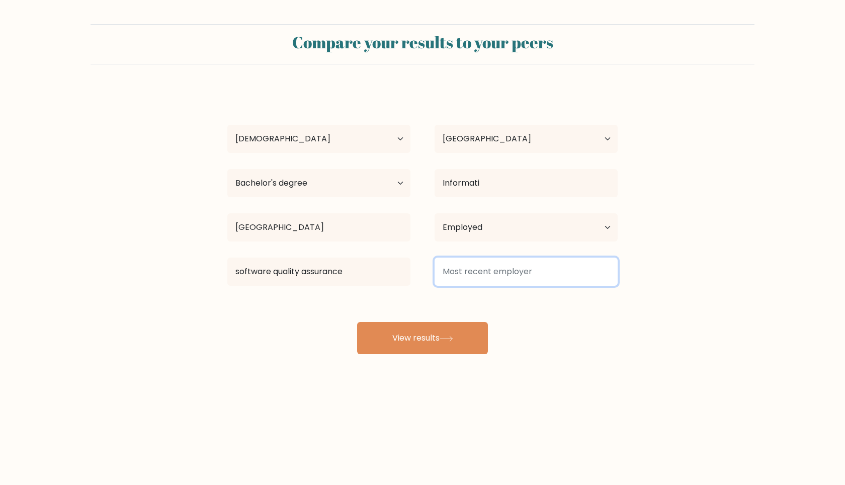
click at [467, 266] on input at bounding box center [525, 271] width 183 height 28
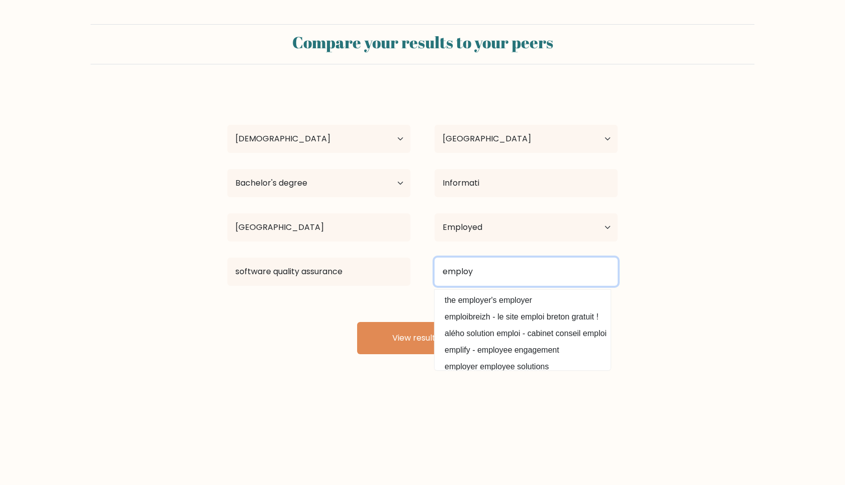
type input "employe"
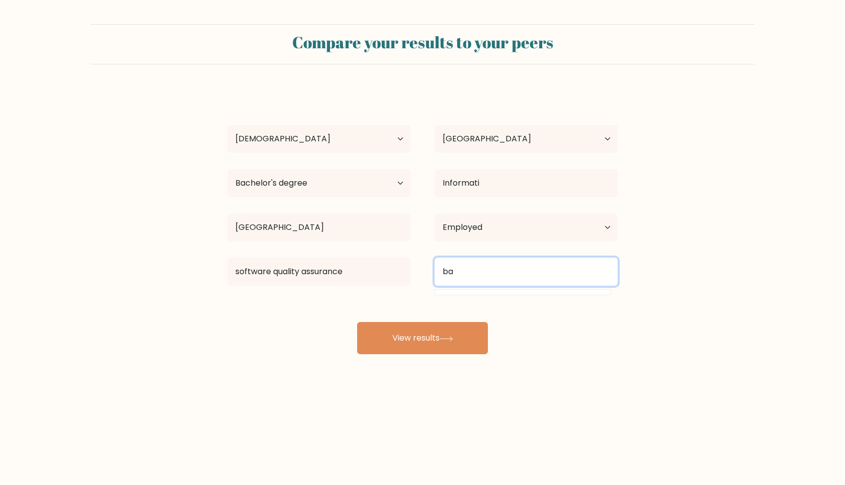
type input "b"
type input "employe"
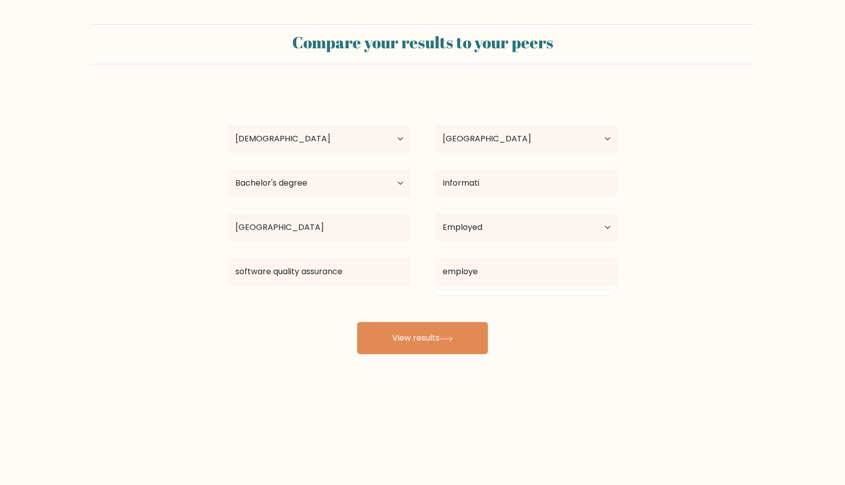
click at [667, 307] on form "Compare your results to your peers Yudha Pratama Age Under 18 years old 18-24 y…" at bounding box center [422, 189] width 845 height 330
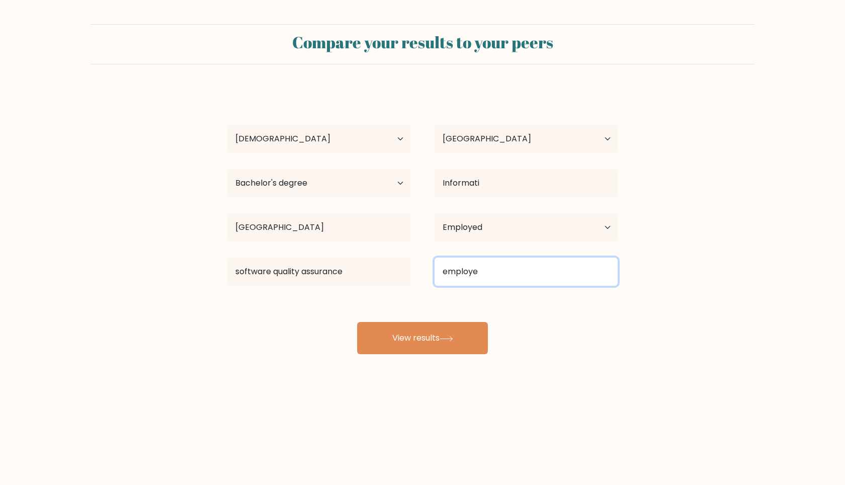
click at [506, 278] on input "employe" at bounding box center [525, 271] width 183 height 28
type input "b"
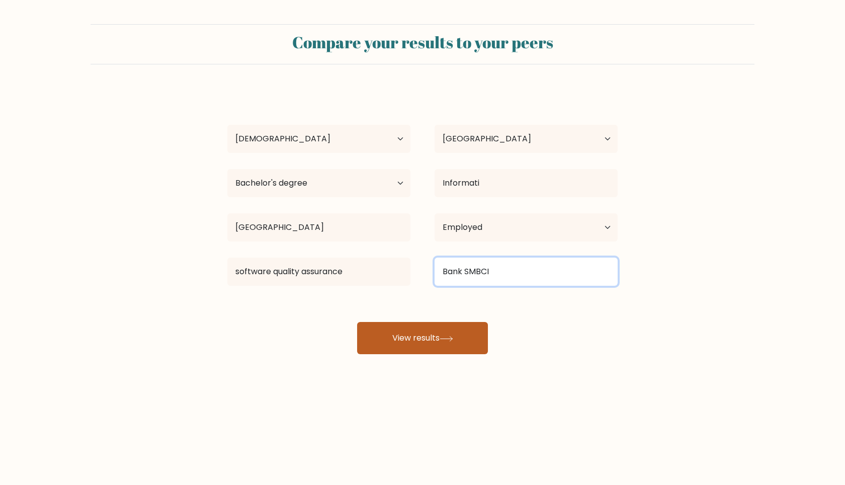
type input "Bank SMBCI"
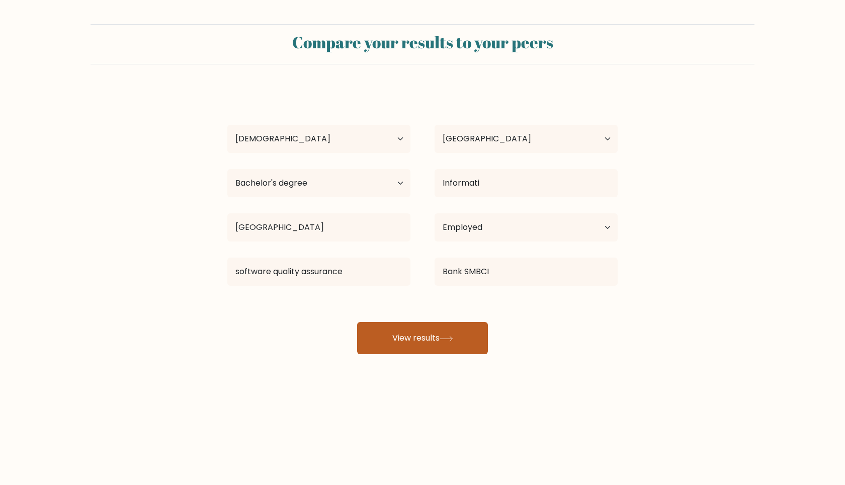
click at [414, 338] on button "View results" at bounding box center [422, 338] width 131 height 32
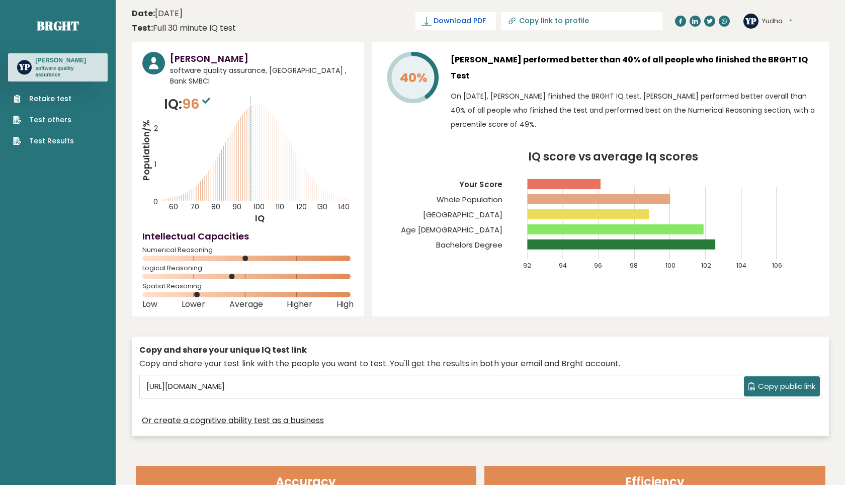
click at [486, 21] on span "Download PDF" at bounding box center [459, 21] width 52 height 11
